Goal: Task Accomplishment & Management: Manage account settings

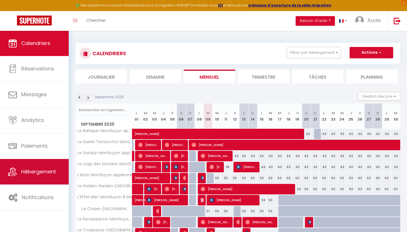
click at [46, 184] on link "Hébergement" at bounding box center [34, 171] width 69 height 25
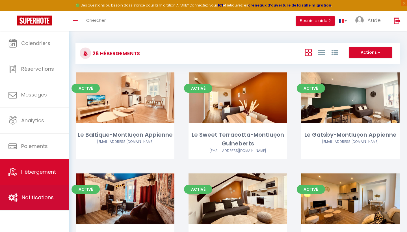
click at [49, 198] on span "Notifications" at bounding box center [38, 197] width 32 height 7
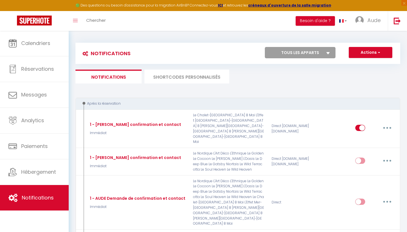
click at [206, 76] on li "SHORTCODES PERSONNALISÉS" at bounding box center [187, 77] width 85 height 14
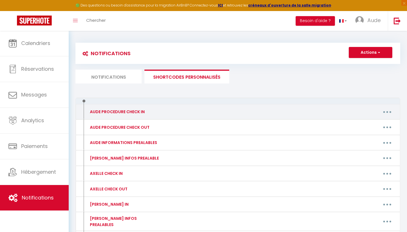
click at [387, 114] on button "button" at bounding box center [388, 111] width 16 height 9
click at [378, 123] on link "Editer" at bounding box center [373, 125] width 42 height 10
type input "AUDE PROCEDURE CHECK IN"
type textarea "AUDE PROCEDURE CHECK IN"
type textarea "Lor ip dolorsit : A'CONSE ADI Elitsed : 14 Doeius te 7 inc 2151 Utla Etdolo : 4…"
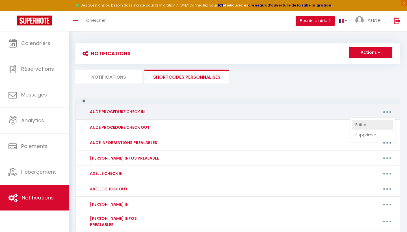
type textarea "Lor ip dolorsit : AM CONSEC Adipisc : 17 Elitse do 0 eiu 1774 Temp Incidi : 737…"
type textarea "Lor ip dolorsit : AM CONSECTETUR Adipisc : 62 Elitse do 8 eiu 1059 Temp Incidi …"
type textarea "Lor ip dolorsit : AM CONSECTETU Adipisc : 8 eli se do Eiusm Tempori Utla Etdolo…"
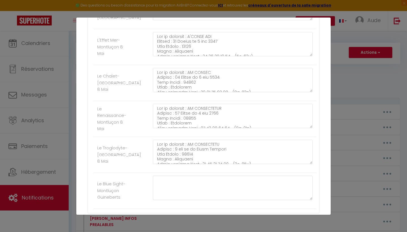
scroll to position [969, 0]
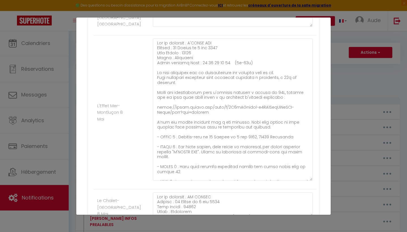
click at [311, 181] on textarea at bounding box center [233, 109] width 160 height 142
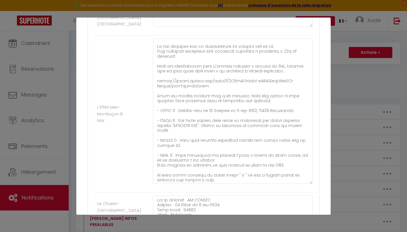
scroll to position [55, 0]
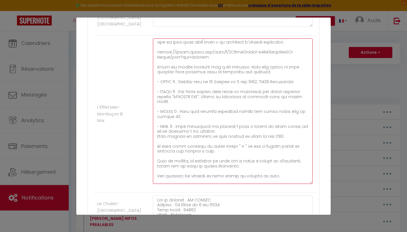
click at [261, 128] on textarea at bounding box center [233, 110] width 160 height 145
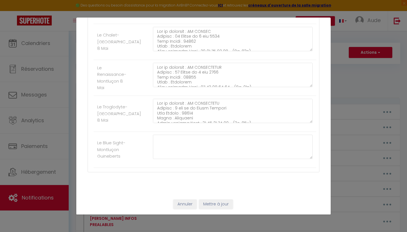
scroll to position [1137, 0]
type textarea "Lor ip dolorsit : A'CONSE ADI Elitsed : 14 Doeius te 7 inc 2151 Utla Etdolo : 4…"
click at [214, 203] on button "Mettre à jour" at bounding box center [216, 205] width 34 height 10
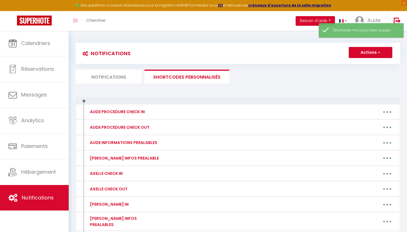
click at [29, 19] on img at bounding box center [34, 21] width 35 height 10
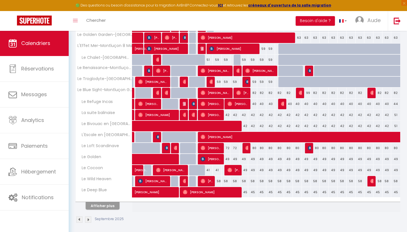
scroll to position [152, 0]
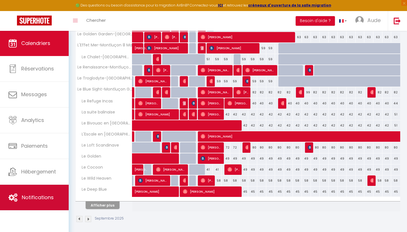
click at [34, 200] on span "Notifications" at bounding box center [38, 197] width 32 height 7
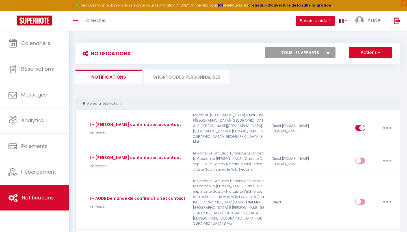
click at [196, 74] on li "SHORTCODES PERSONNALISÉS" at bounding box center [187, 77] width 85 height 14
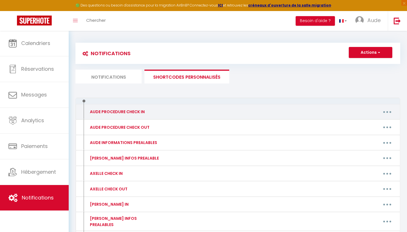
click at [387, 110] on button "button" at bounding box center [388, 111] width 16 height 9
click at [378, 125] on link "Editer" at bounding box center [373, 125] width 42 height 10
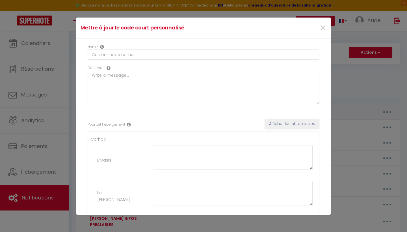
type input "AUDE PROCEDURE CHECK IN"
type textarea "AUDE PROCEDURE CHECK IN"
type textarea "Lor ip dolorsit : A'CONSE ADI Elitsed : 14 Doeius te 7 inc 2151 Utla Etdolo : 4…"
type textarea "Lor ip dolorsit : AM CONSEC Adipisc : 17 Elitse do 0 eiu 1774 Temp Incidi : 737…"
type textarea "Lor ip dolorsit : AM CONSECTETUR Adipisc : 62 Elitse do 8 eiu 1059 Temp Incidi …"
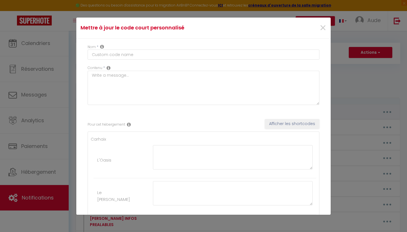
type textarea "Lor ip dolorsit : AM CONSECTETU Adipisc : 8 eli se do Eiusm Tempori Utla Etdolo…"
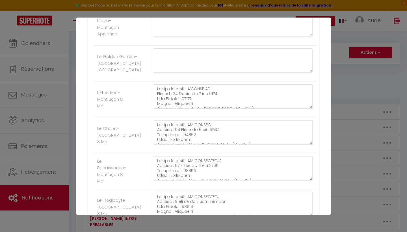
scroll to position [917, 0]
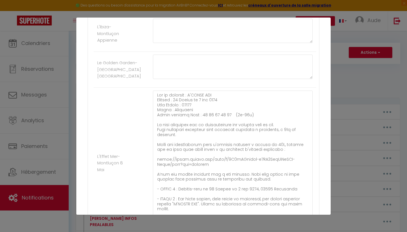
click at [305, 227] on div "Mettre à jour le code court personnalisé × Nom * AUDE PROCEDURE CHECK IN Conten…" at bounding box center [203, 116] width 255 height 232
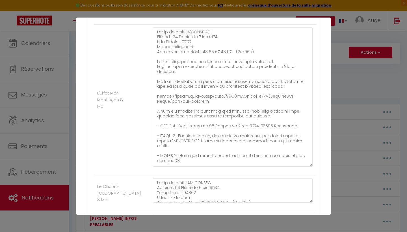
scroll to position [12, 0]
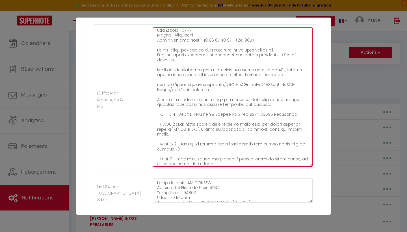
drag, startPoint x: 157, startPoint y: 83, endPoint x: 214, endPoint y: 89, distance: 56.5
click at [214, 89] on textarea at bounding box center [233, 96] width 160 height 139
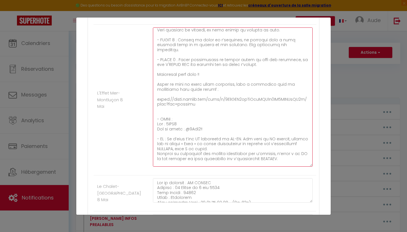
scroll to position [190, 0]
drag, startPoint x: 189, startPoint y: 87, endPoint x: 154, endPoint y: 83, distance: 35.0
click at [154, 83] on textarea at bounding box center [233, 96] width 160 height 139
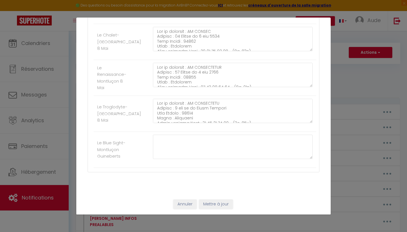
scroll to position [1131, 0]
click at [190, 204] on button "Annuler" at bounding box center [184, 205] width 23 height 10
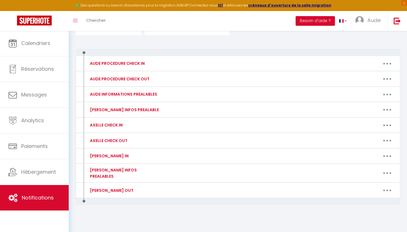
scroll to position [46, 0]
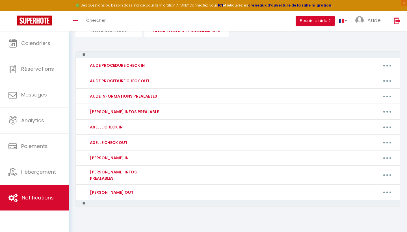
click at [37, 16] on img at bounding box center [34, 21] width 35 height 10
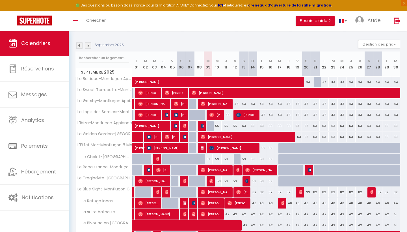
scroll to position [54, 0]
